Goal: Complete application form

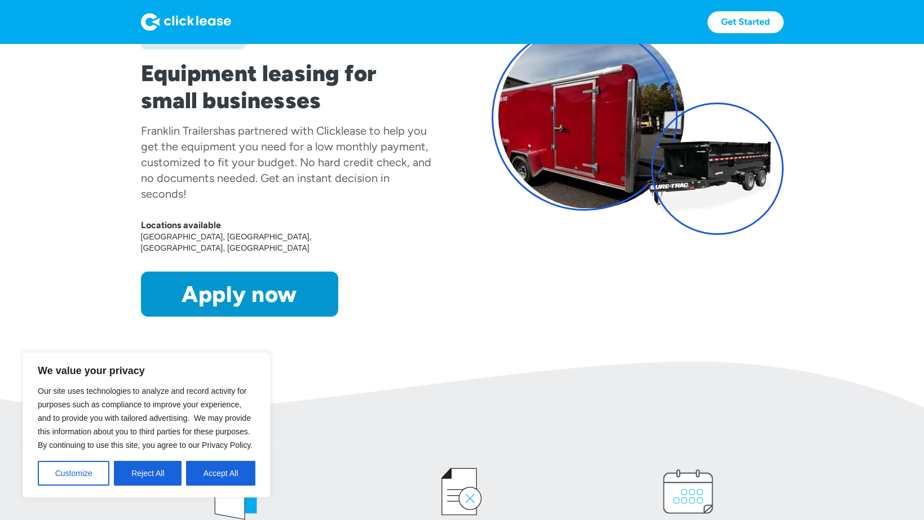
scroll to position [129, 0]
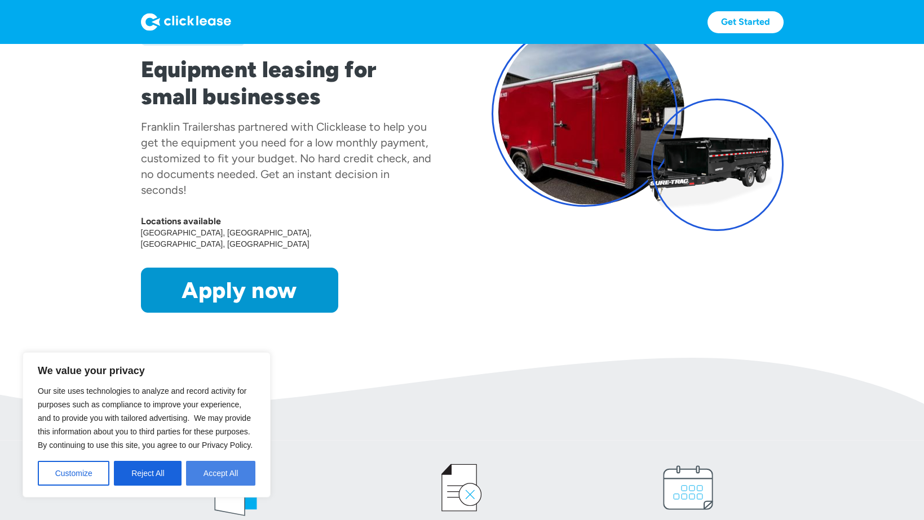
click at [207, 476] on button "Accept All" at bounding box center [220, 473] width 69 height 25
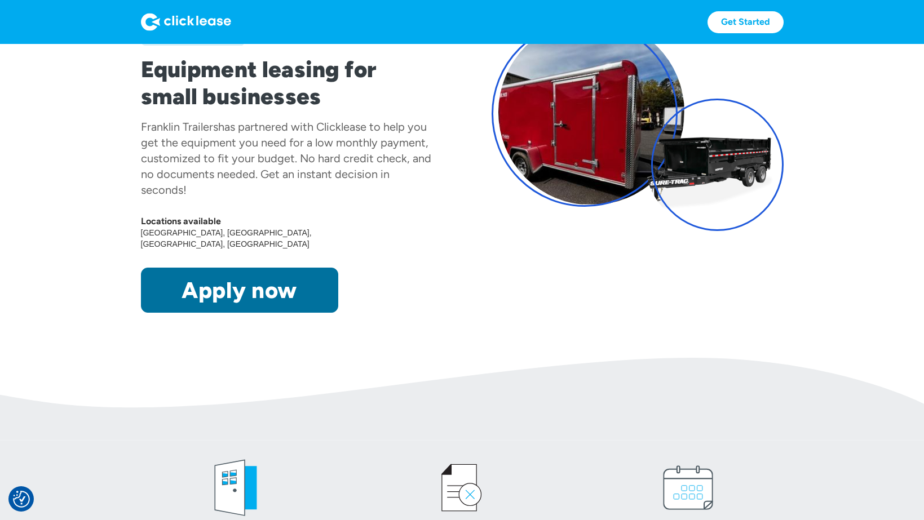
click at [240, 273] on link "Apply now" at bounding box center [239, 290] width 197 height 45
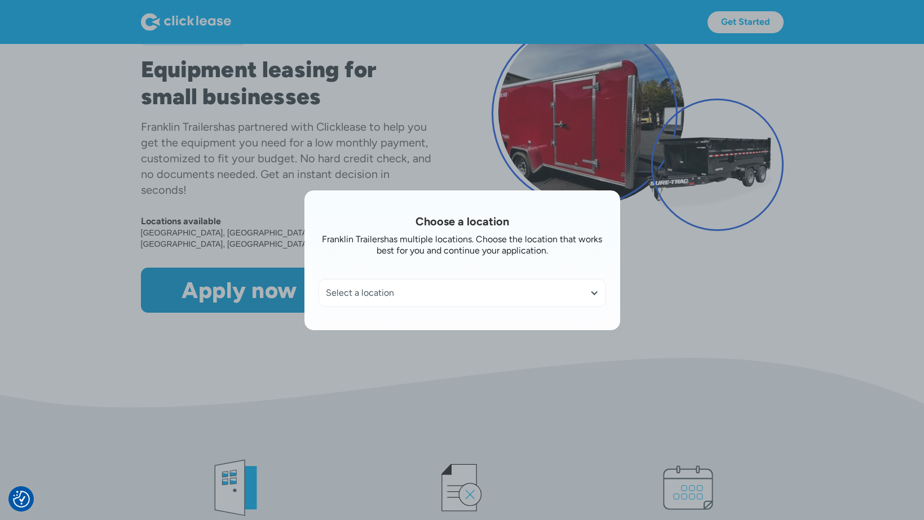
click at [398, 293] on div "Select a location" at bounding box center [462, 292] width 273 height 11
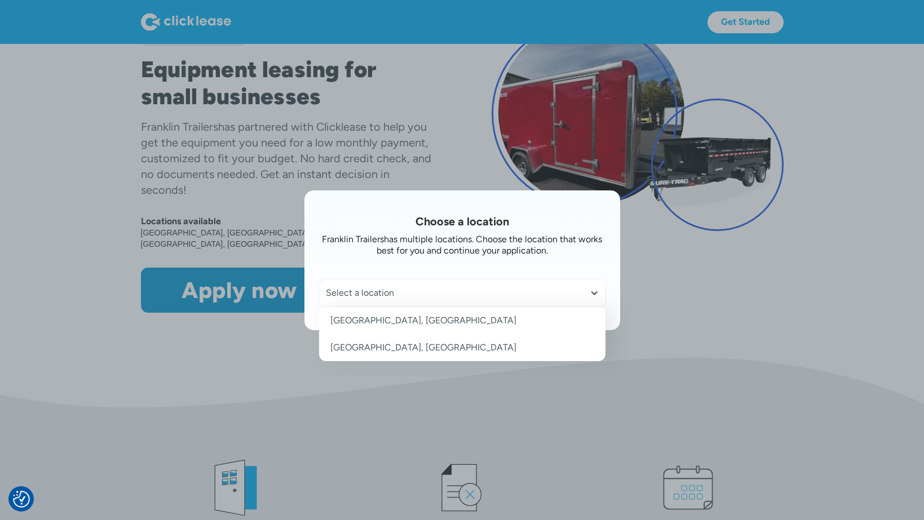
click at [337, 348] on link "[GEOGRAPHIC_DATA], [GEOGRAPHIC_DATA]" at bounding box center [462, 347] width 286 height 27
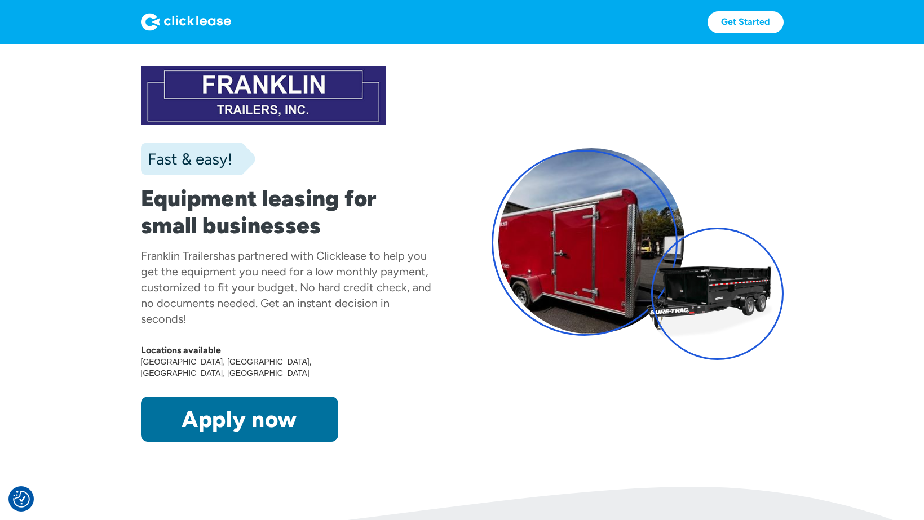
click at [248, 400] on link "Apply now" at bounding box center [239, 419] width 197 height 45
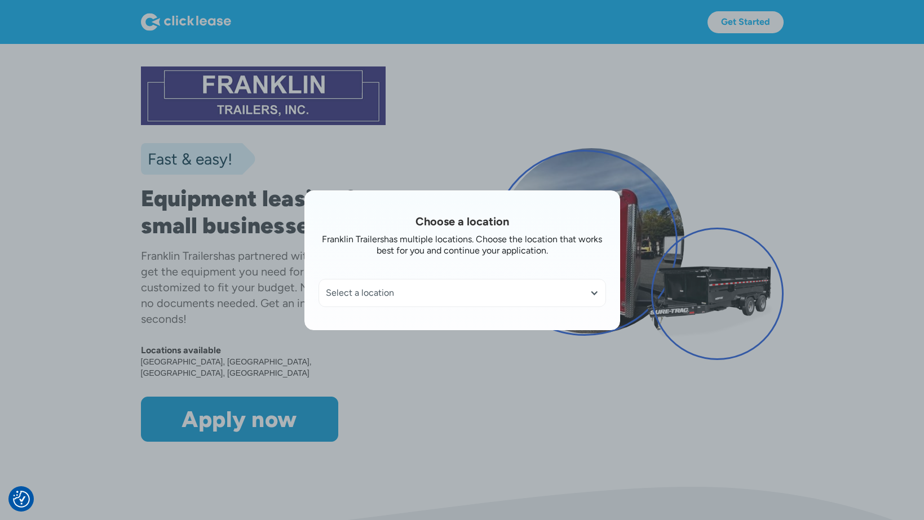
click at [429, 285] on div "Select a location" at bounding box center [462, 293] width 286 height 27
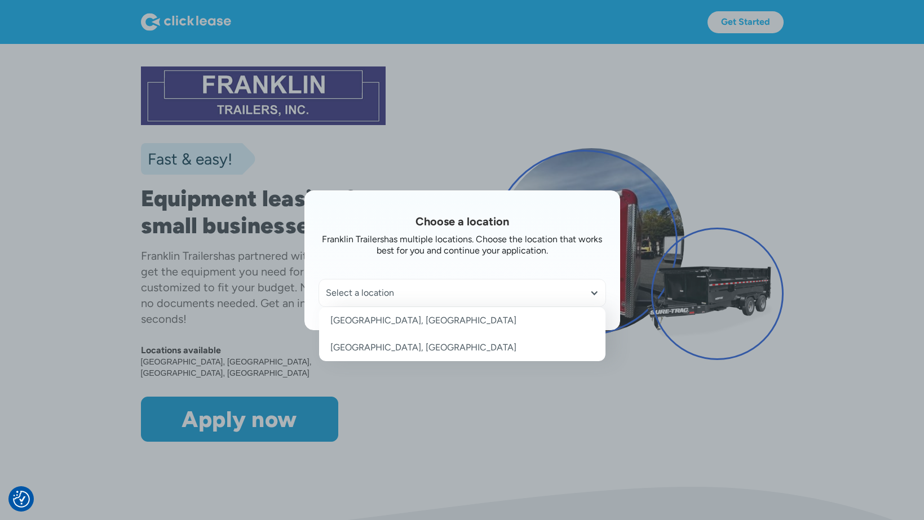
click at [366, 346] on link "[GEOGRAPHIC_DATA], [GEOGRAPHIC_DATA]" at bounding box center [462, 347] width 286 height 27
